Goal: Download file/media

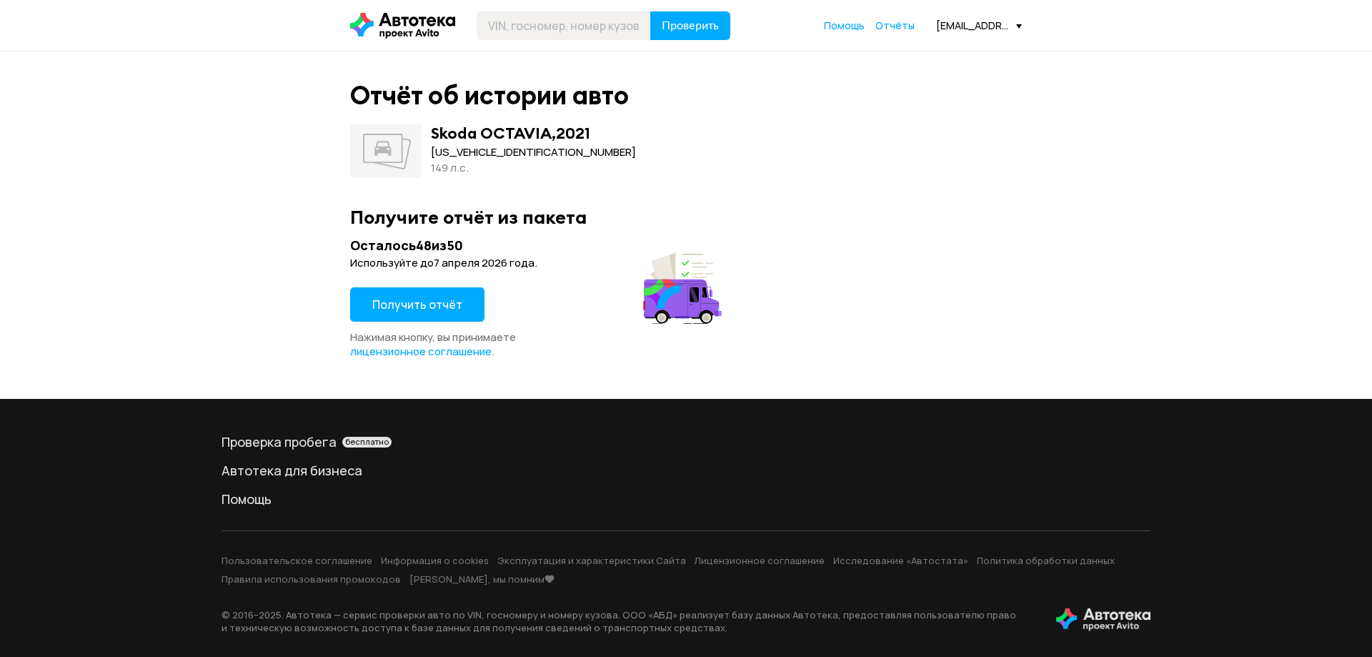
click at [423, 299] on span "Получить отчёт" at bounding box center [417, 305] width 90 height 16
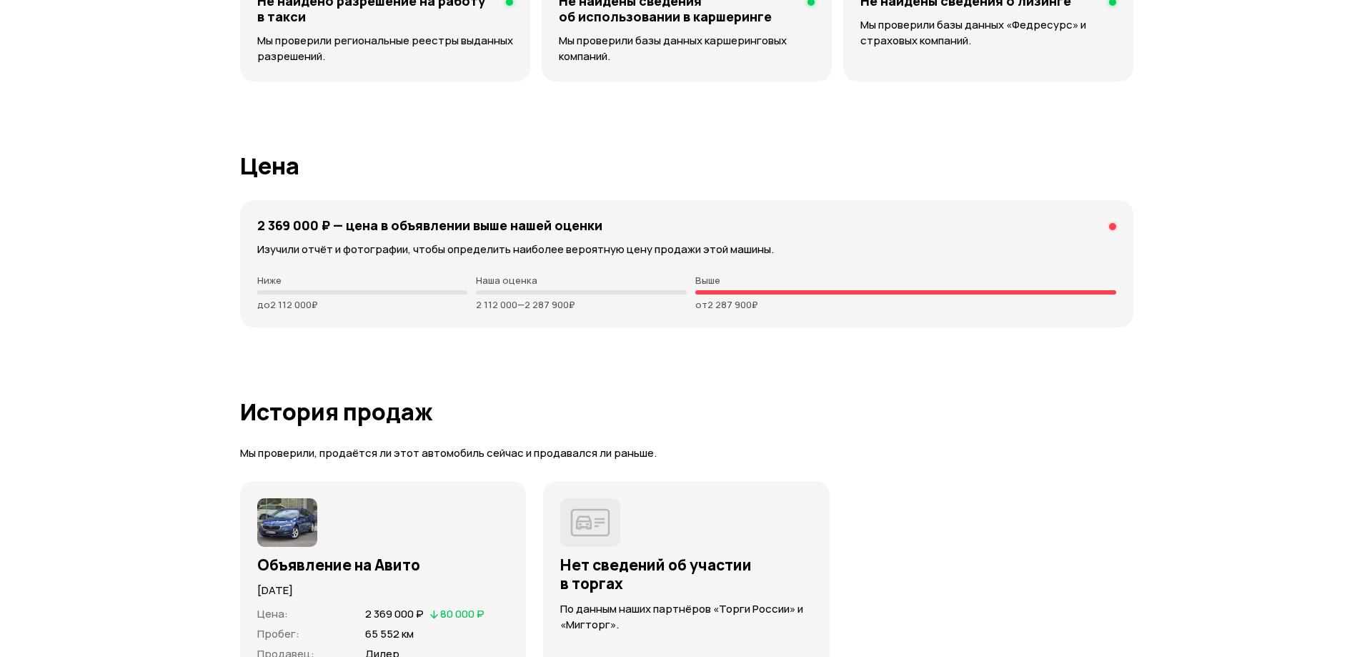
scroll to position [3717, 0]
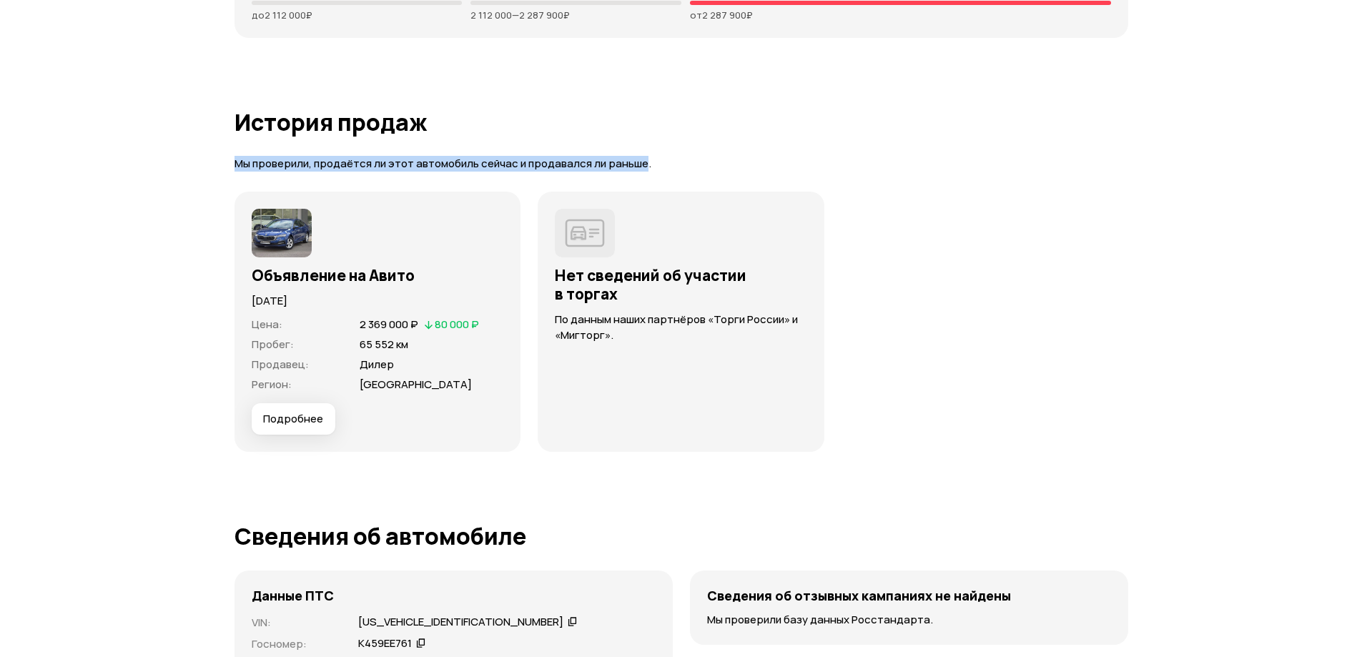
drag, startPoint x: 236, startPoint y: 162, endPoint x: 636, endPoint y: 160, distance: 400.2
click at [639, 160] on p "Мы проверили, продаётся ли этот автомобиль сейчас и продавался ли раньше." at bounding box center [680, 164] width 893 height 15
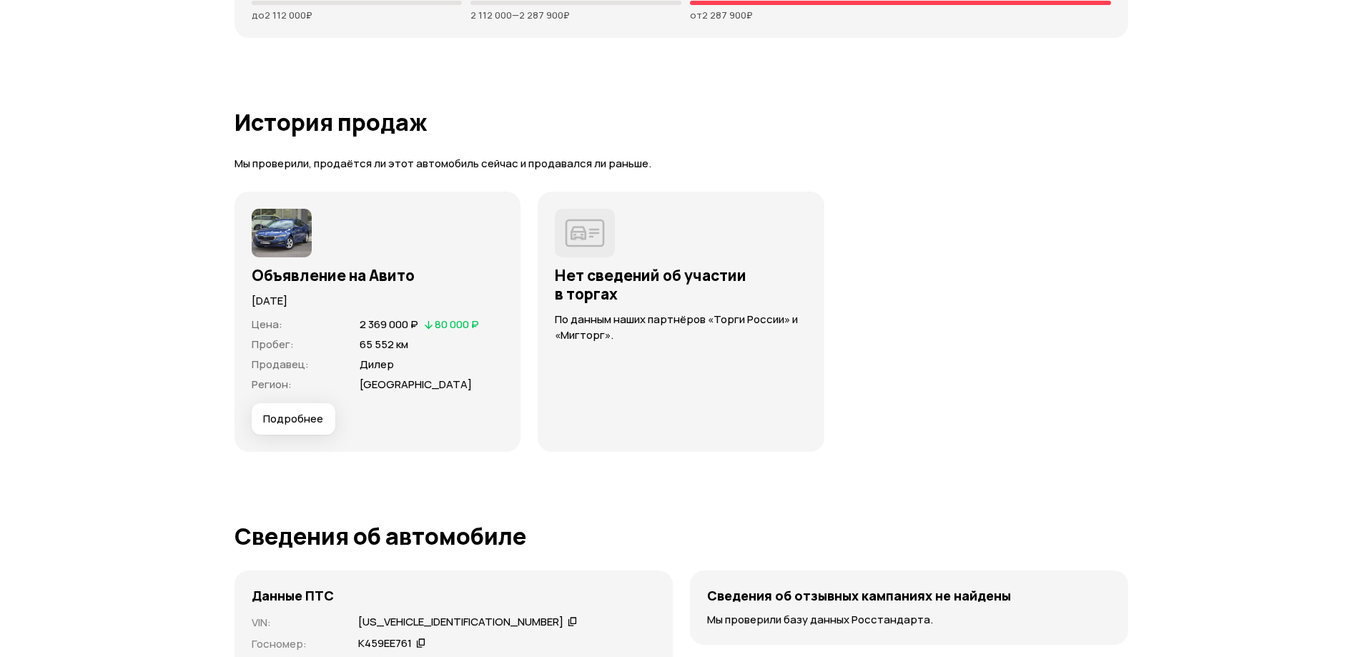
click at [667, 160] on p "Мы проверили, продаётся ли этот автомобиль сейчас и продавался ли раньше." at bounding box center [680, 164] width 893 height 15
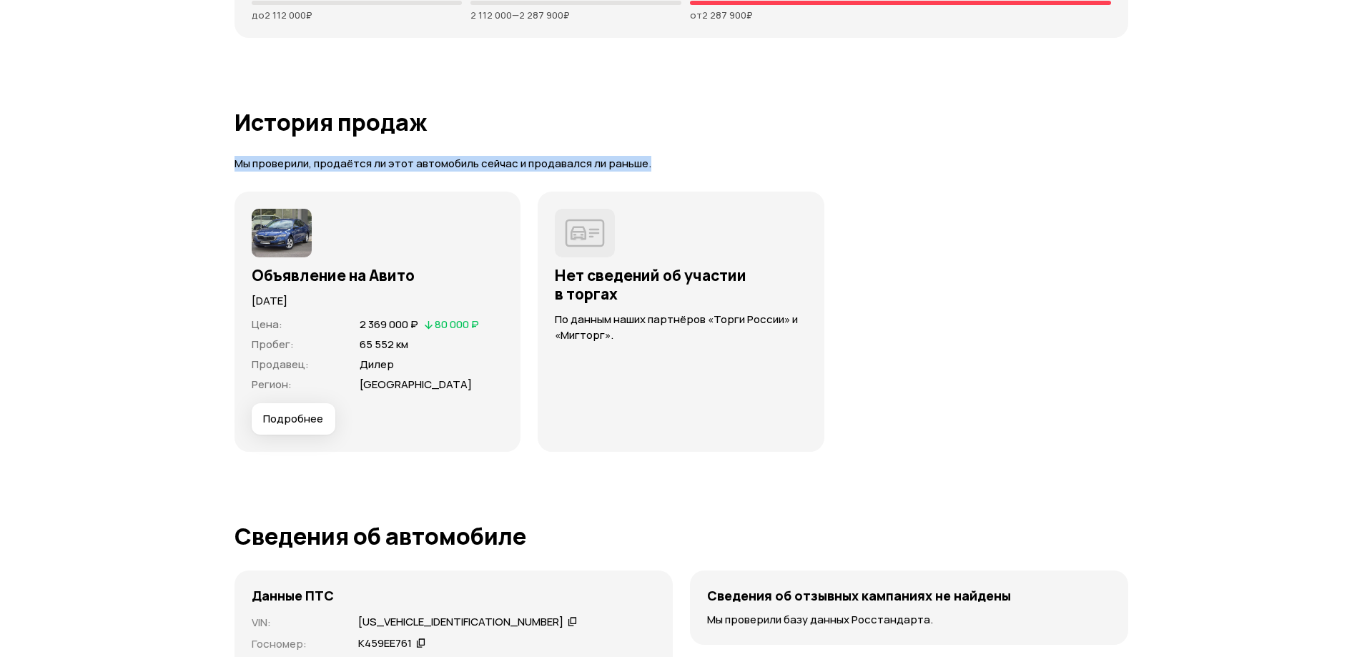
drag, startPoint x: 682, startPoint y: 162, endPoint x: 181, endPoint y: 168, distance: 501.1
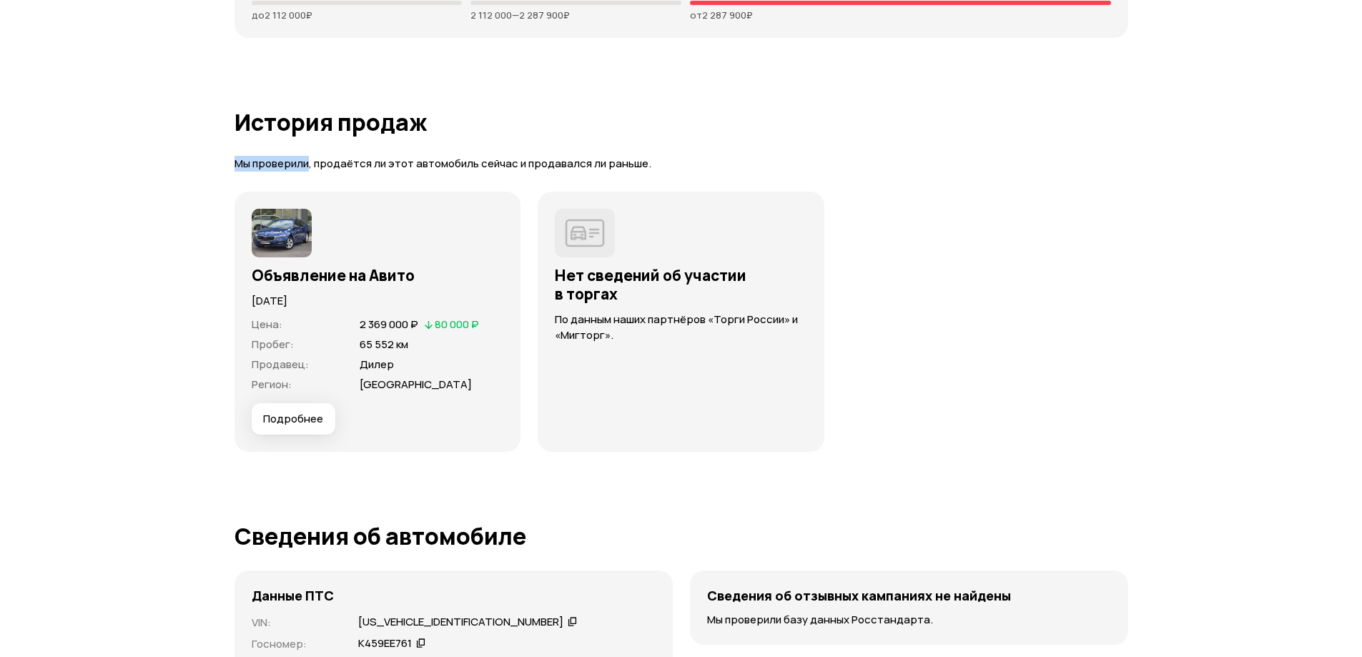
drag, startPoint x: 237, startPoint y: 159, endPoint x: 307, endPoint y: 164, distance: 70.9
click at [307, 164] on p "Мы проверили, продаётся ли этот автомобиль сейчас и продавался ли раньше." at bounding box center [680, 164] width 893 height 15
click at [329, 174] on article "История продаж Мы проверили, продаётся ли этот автомобиль сейчас и продавался л…" at bounding box center [680, 280] width 893 height 342
click at [297, 420] on span "Подробнее" at bounding box center [293, 419] width 60 height 14
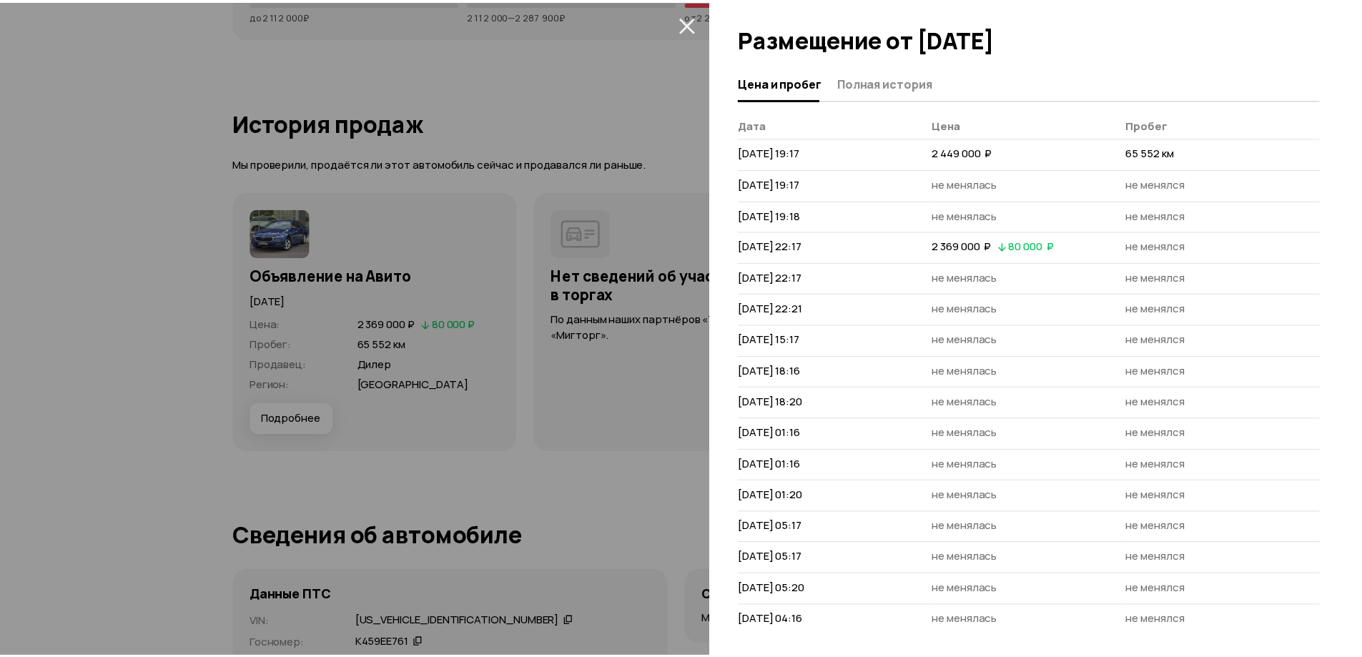
scroll to position [8, 0]
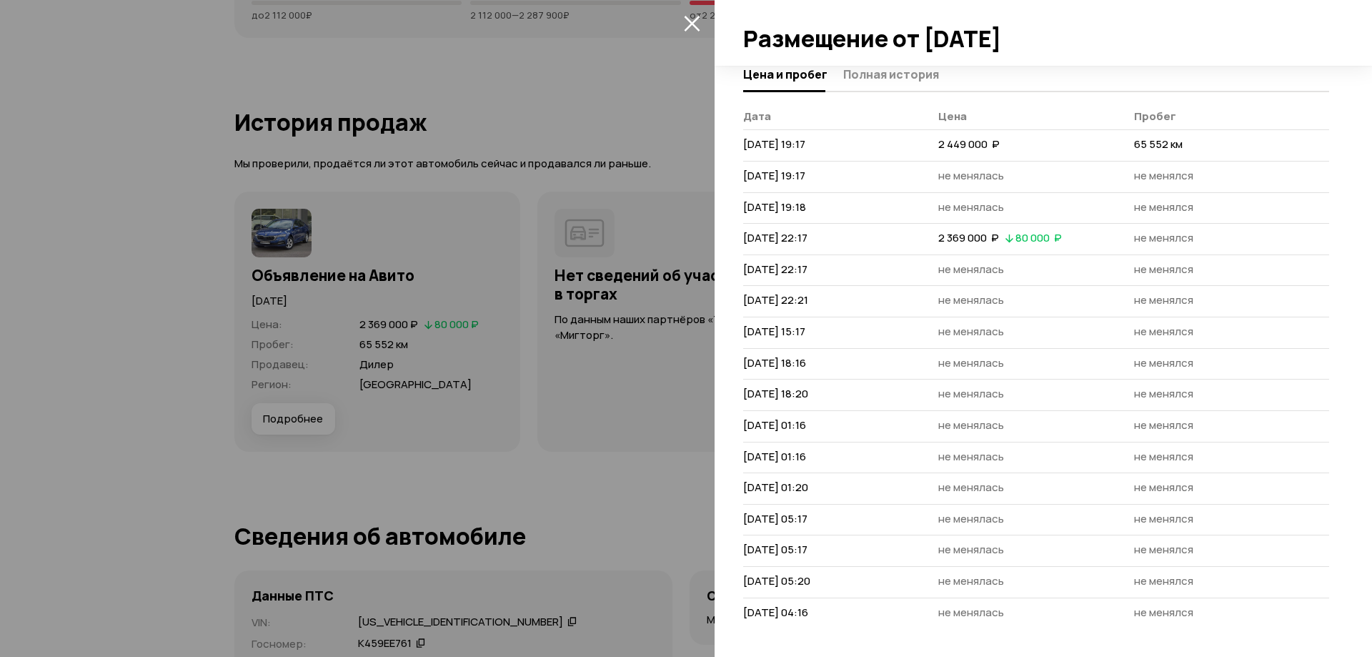
click at [690, 21] on icon "закрыть" at bounding box center [692, 24] width 16 height 16
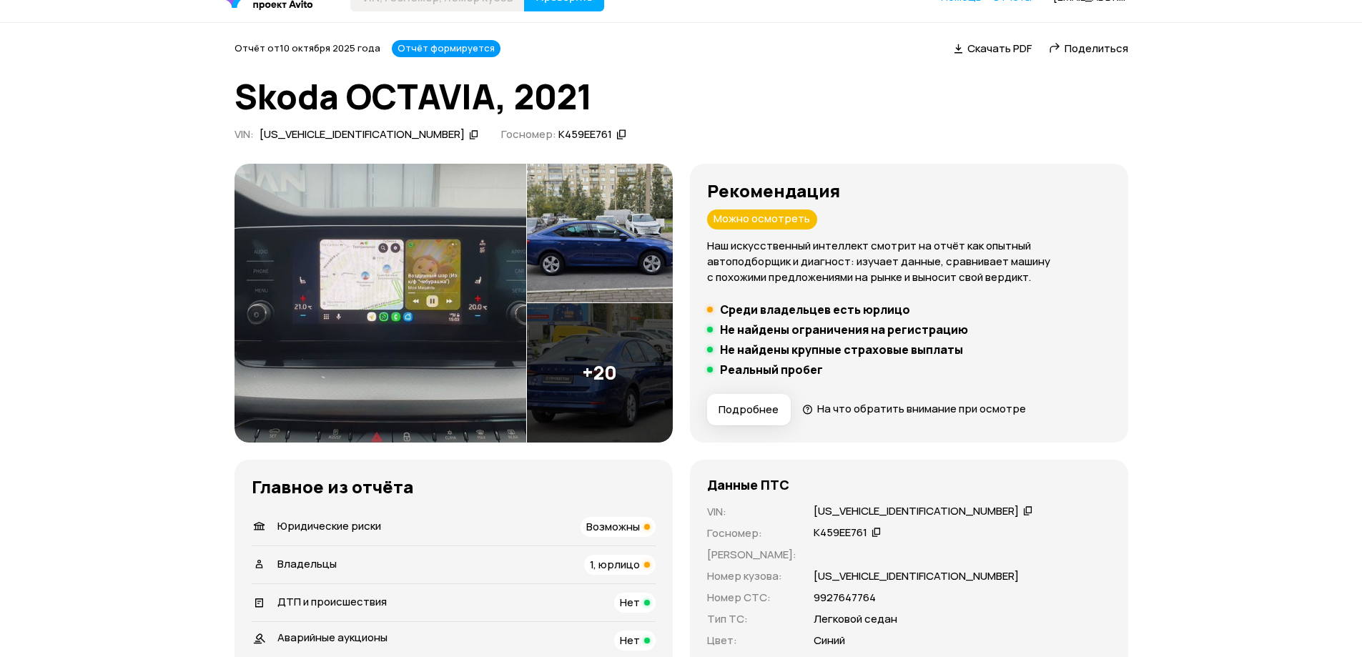
scroll to position [0, 0]
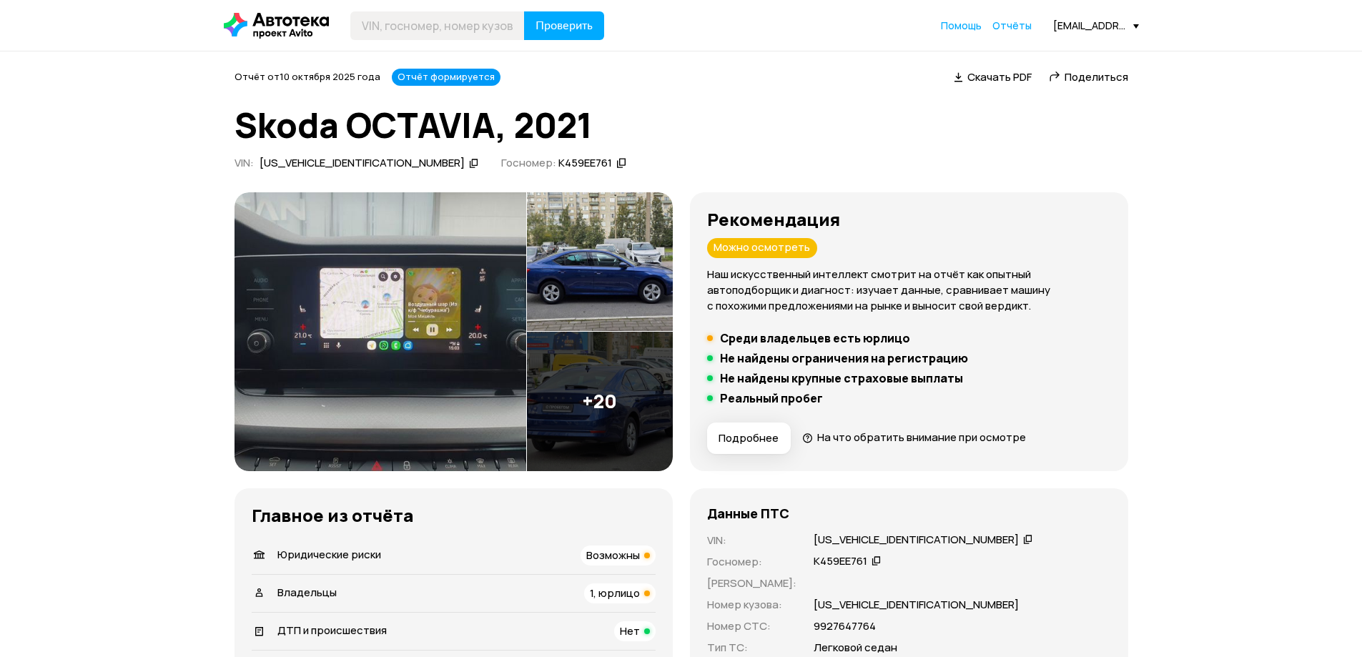
click at [430, 303] on img at bounding box center [380, 331] width 292 height 279
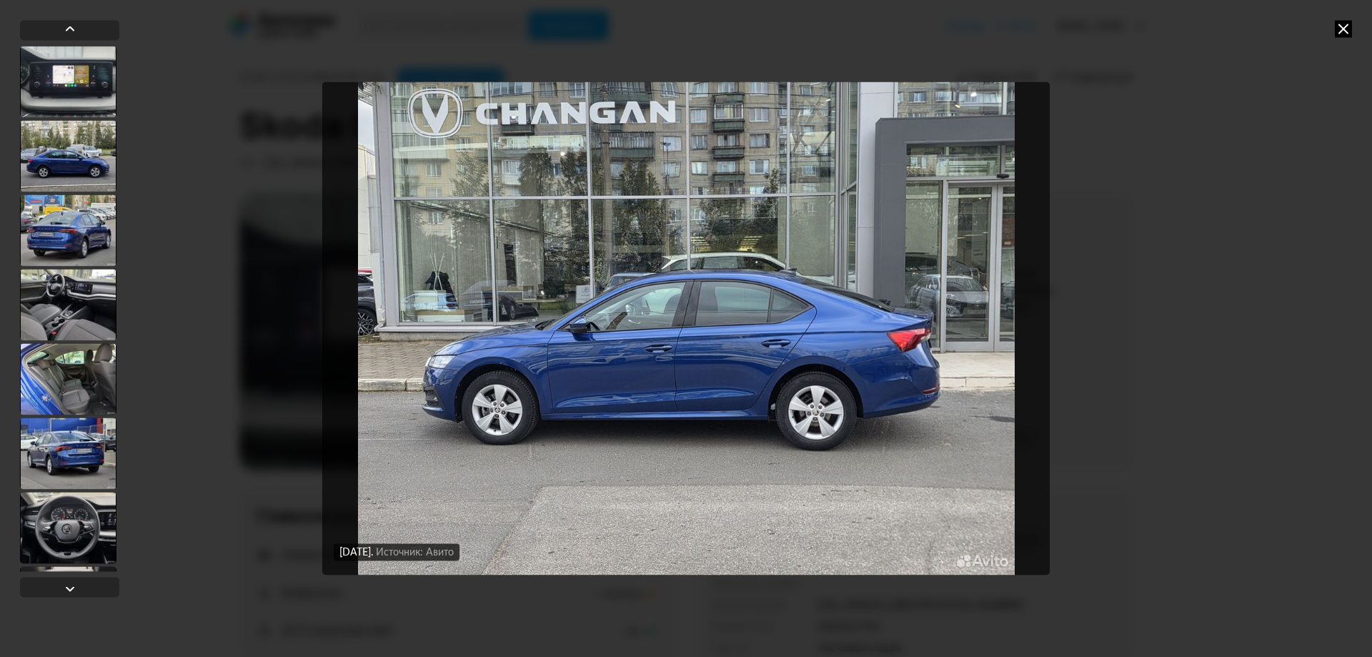
click at [1340, 24] on icon at bounding box center [1343, 28] width 17 height 17
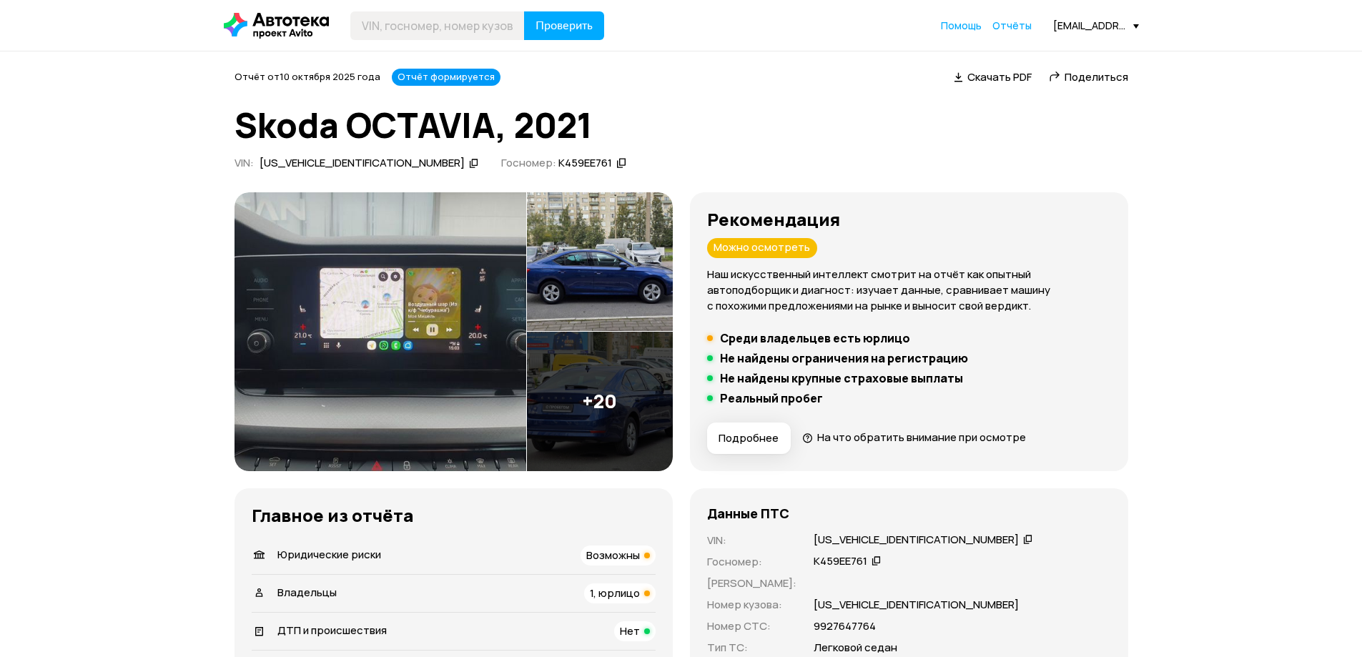
click at [978, 79] on span "Скачать PDF" at bounding box center [999, 76] width 64 height 15
drag, startPoint x: 197, startPoint y: 119, endPoint x: 130, endPoint y: 119, distance: 67.2
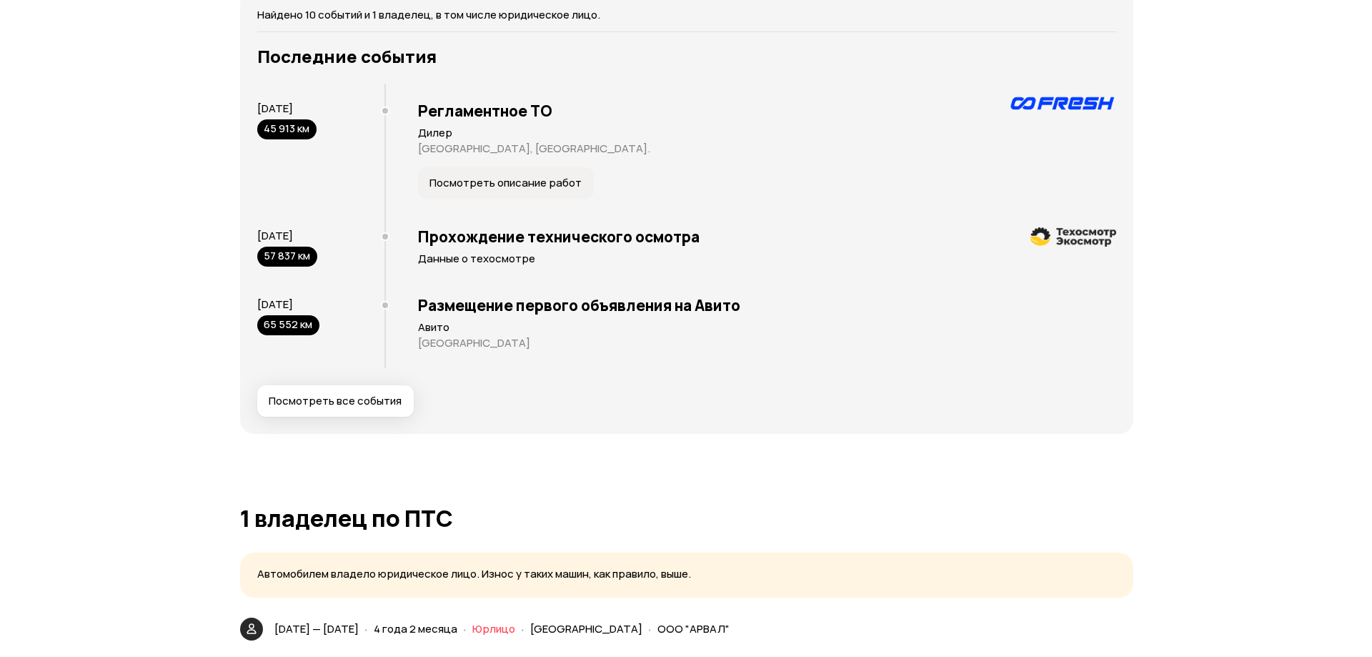
scroll to position [2644, 0]
click at [341, 406] on span "Посмотреть все события" at bounding box center [329, 400] width 133 height 14
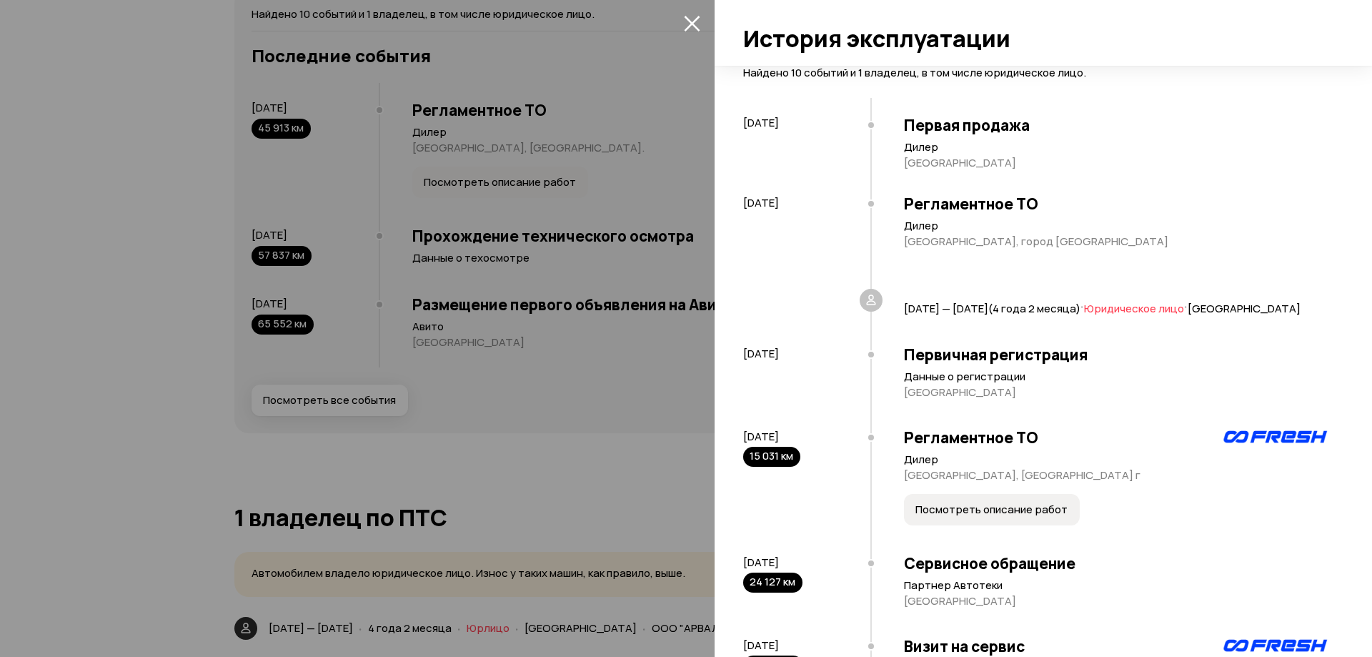
scroll to position [0, 0]
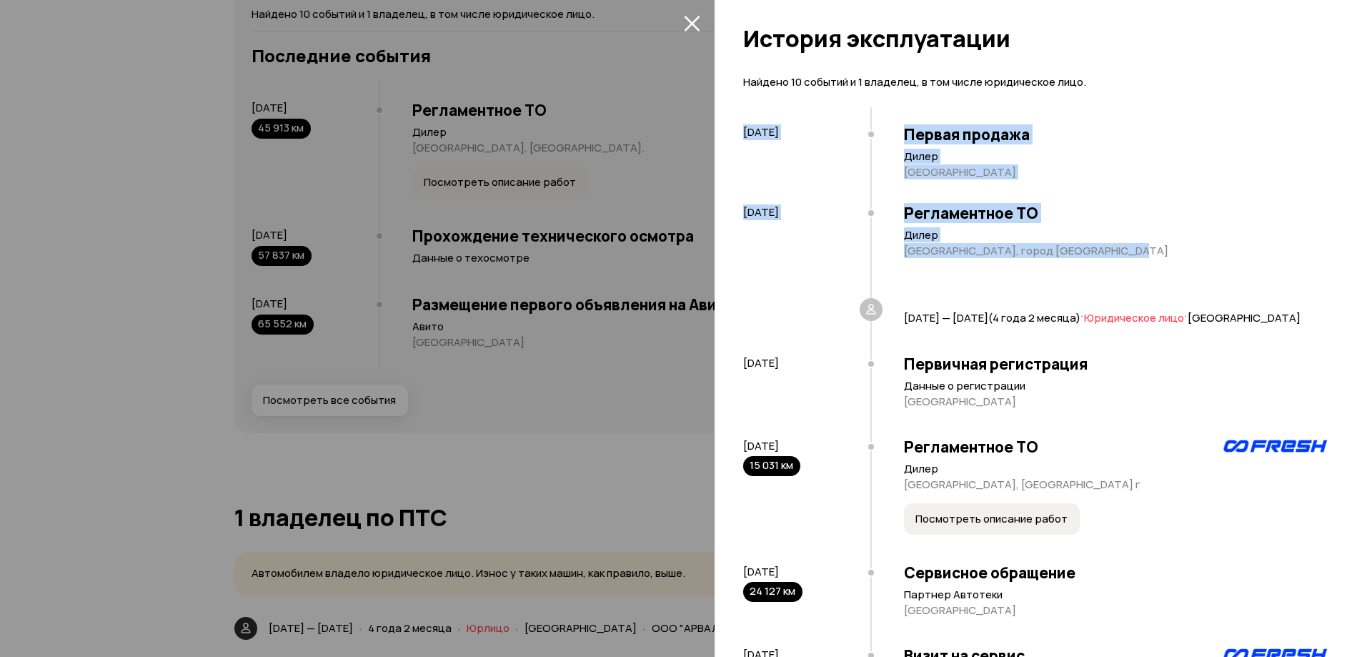
drag, startPoint x: 745, startPoint y: 131, endPoint x: 1173, endPoint y: 267, distance: 448.5
click at [1124, 267] on div "[DATE] Первая продажа Дилер [GEOGRAPHIC_DATA] [DATE] Регламентное ТО Дилер [GEO…" at bounding box center [1036, 203] width 586 height 192
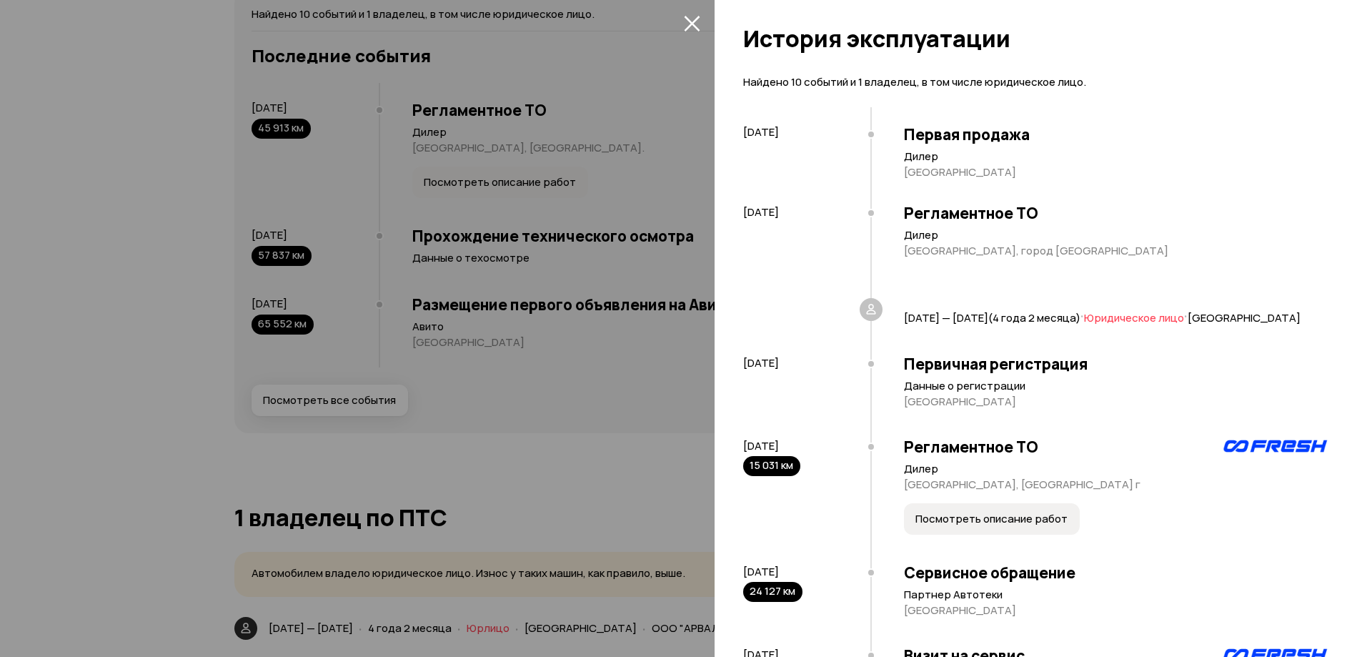
click at [1173, 267] on div "Регламентное ТО Дилер [GEOGRAPHIC_DATA], город [GEOGRAPHIC_DATA]" at bounding box center [1100, 246] width 459 height 106
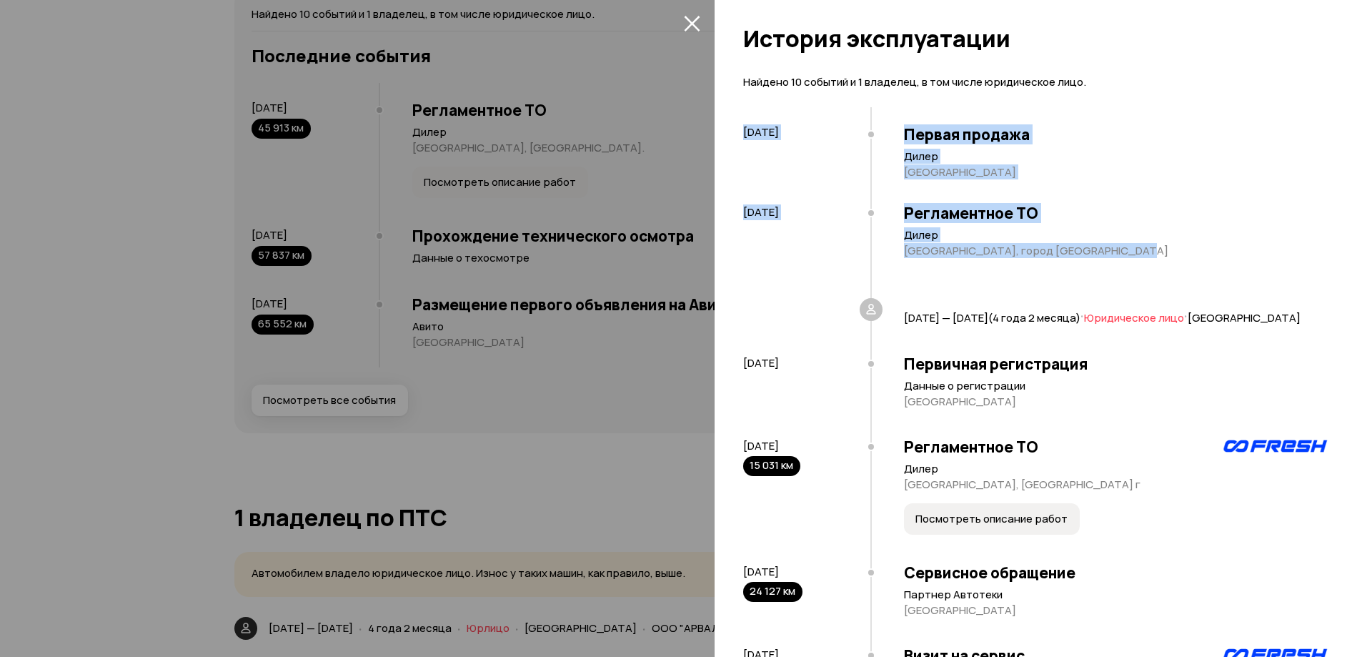
drag, startPoint x: 744, startPoint y: 130, endPoint x: 1157, endPoint y: 259, distance: 432.9
click at [1134, 260] on div "[DATE] Первая продажа Дилер [GEOGRAPHIC_DATA] [DATE] Регламентное ТО Дилер [GEO…" at bounding box center [1036, 203] width 586 height 192
click at [1158, 259] on div "Регламентное ТО Дилер [GEOGRAPHIC_DATA], город [GEOGRAPHIC_DATA]" at bounding box center [1100, 246] width 459 height 106
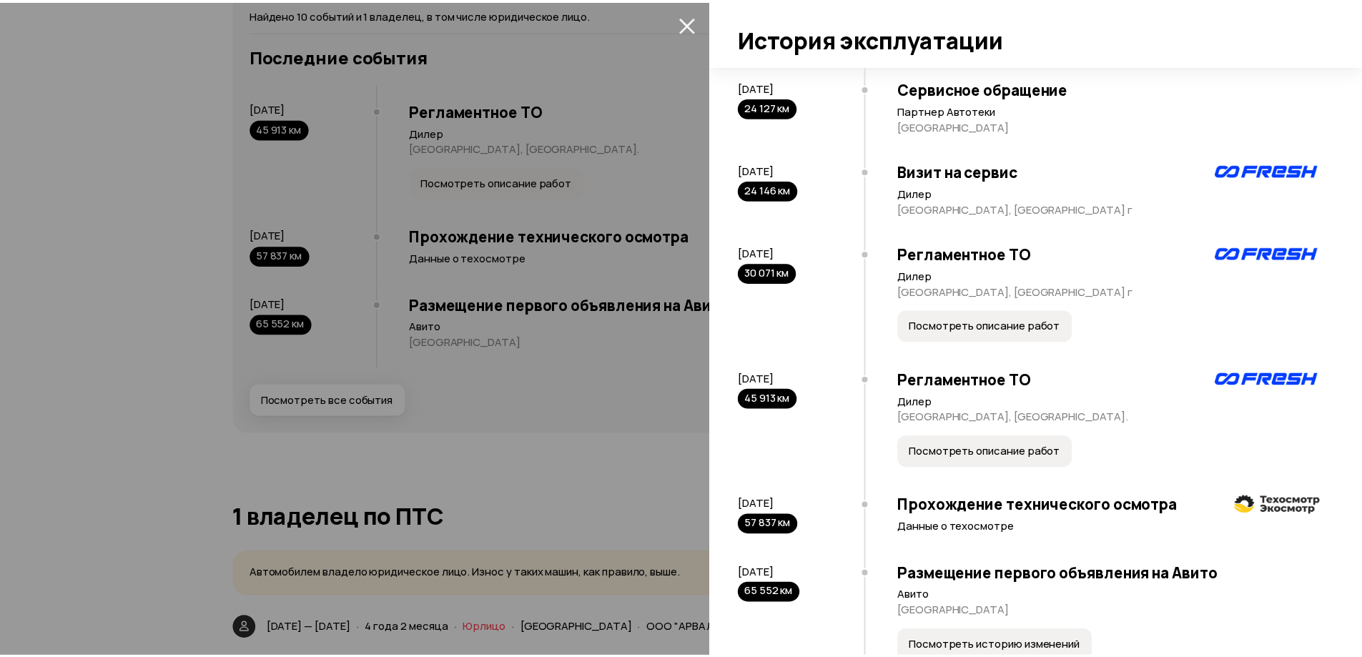
scroll to position [556, 0]
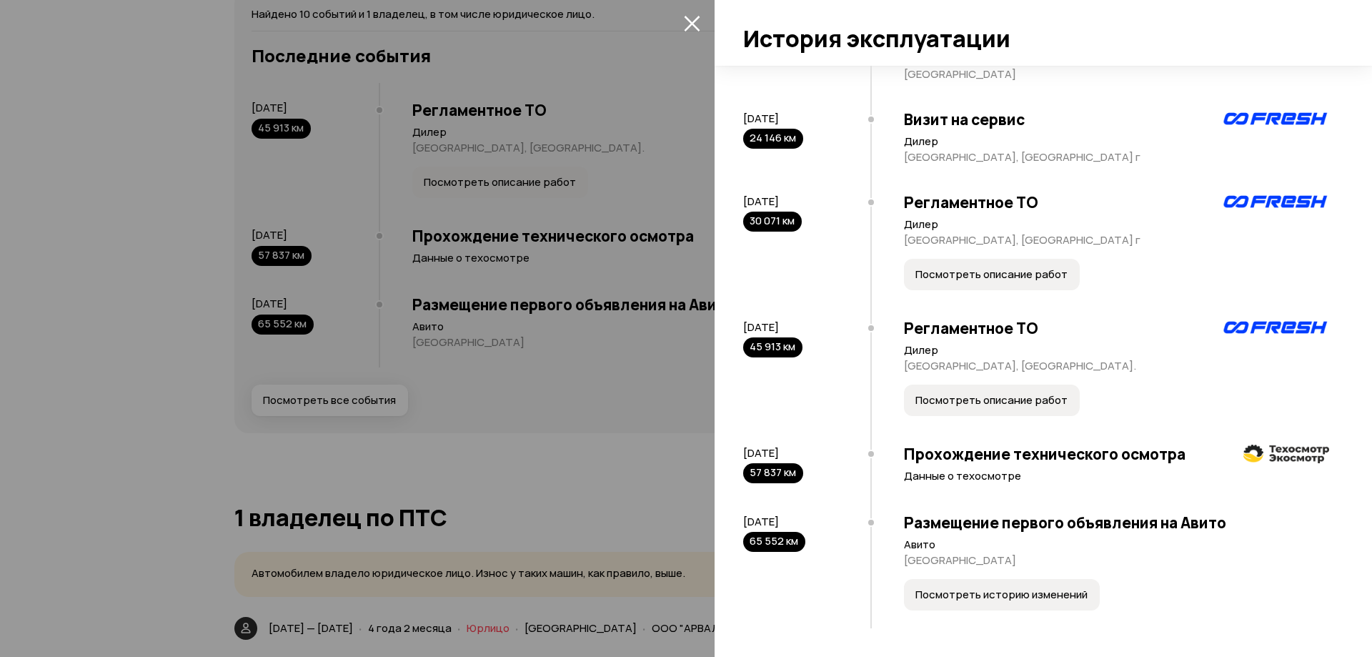
click at [1003, 590] on span "Посмотреть историю изменений" at bounding box center [1002, 594] width 172 height 14
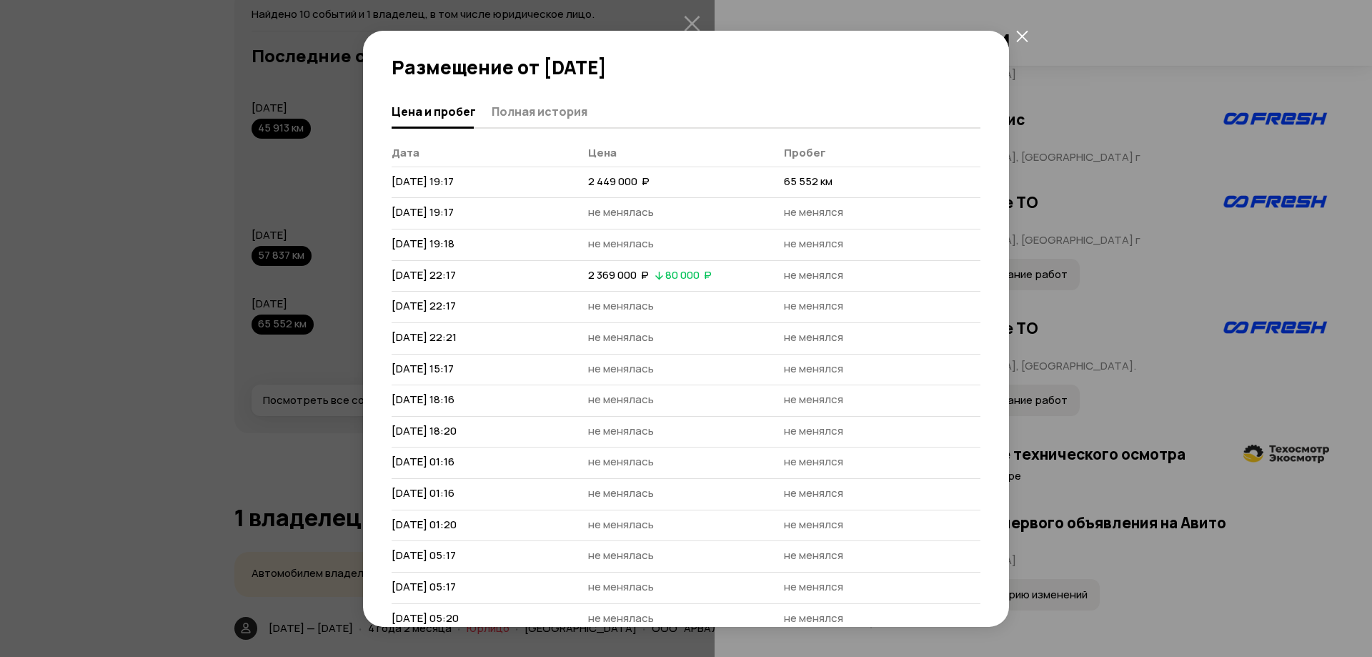
click at [1025, 29] on button "закрыть" at bounding box center [1022, 37] width 26 height 26
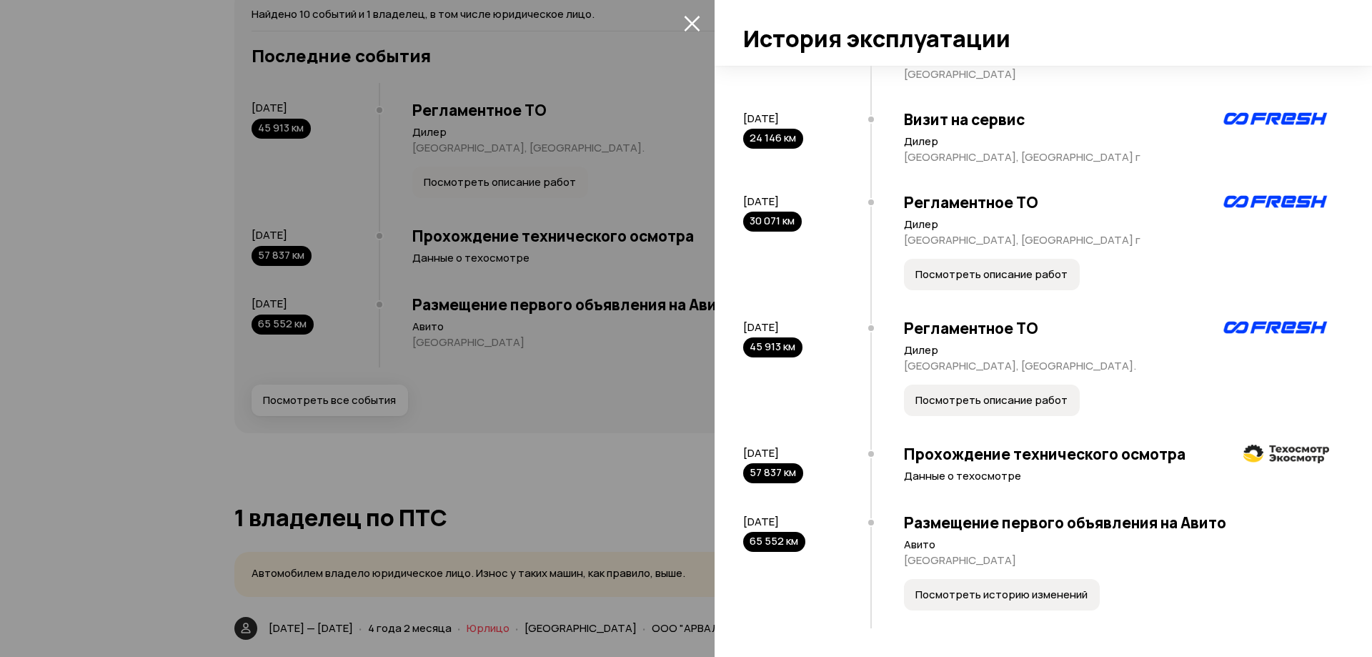
click at [695, 24] on icon "закрыть" at bounding box center [692, 23] width 16 height 16
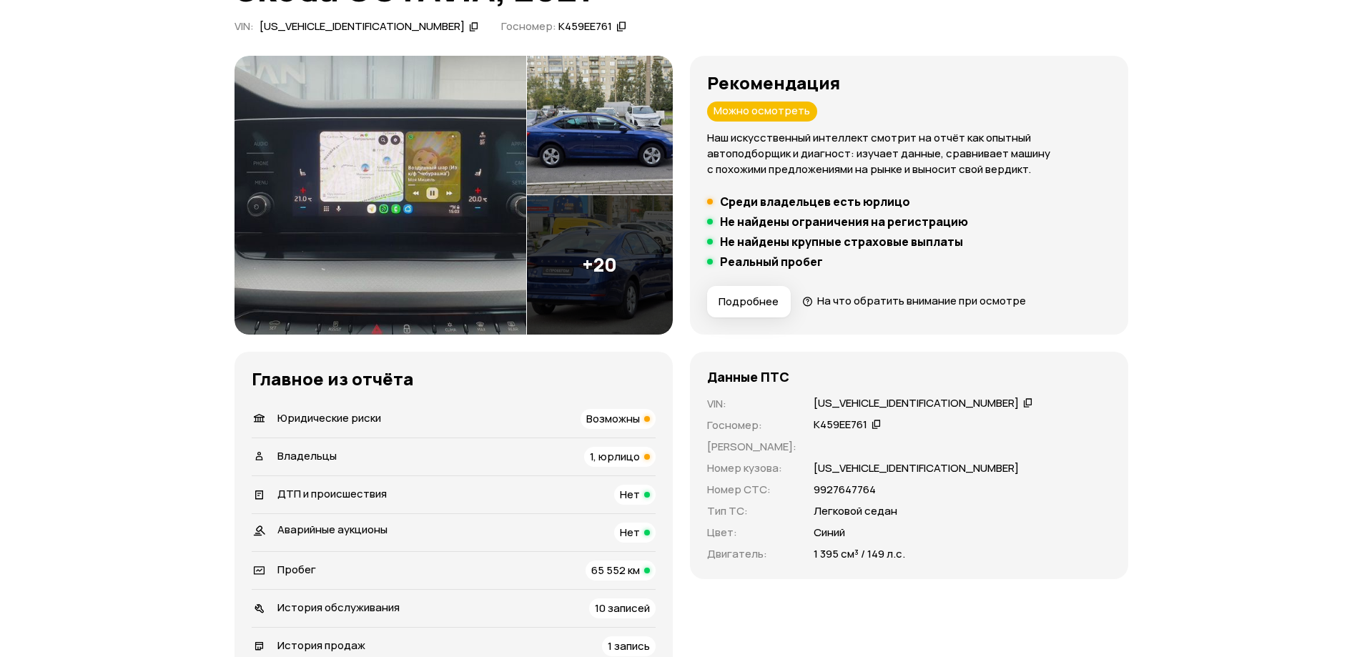
scroll to position [0, 0]
